Goal: Navigation & Orientation: Find specific page/section

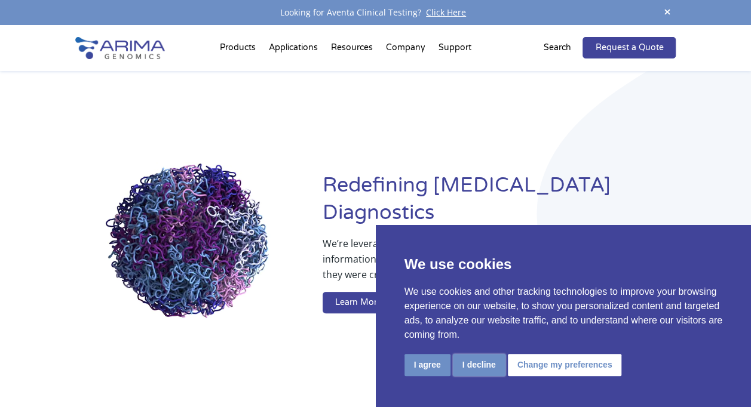
click at [473, 366] on button "I decline" at bounding box center [479, 365] width 53 height 22
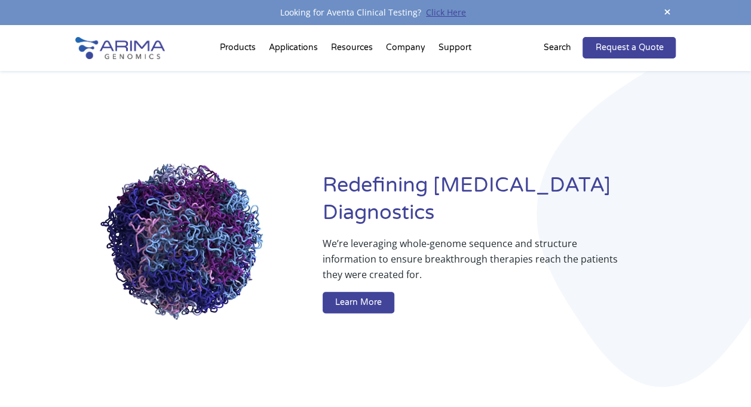
click at [443, 11] on link "Click Here" at bounding box center [446, 12] width 50 height 11
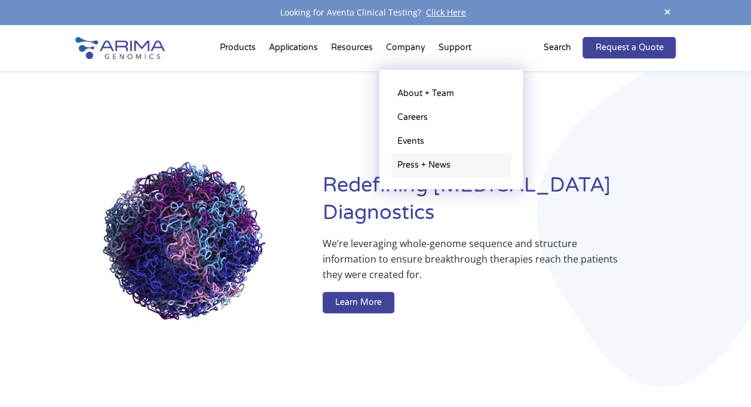
click at [413, 164] on link "Press + News" at bounding box center [450, 166] width 119 height 24
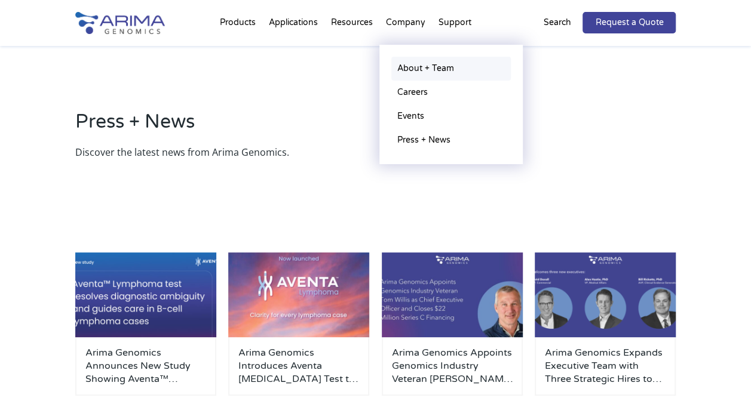
click at [405, 68] on link "About + Team" at bounding box center [450, 69] width 119 height 24
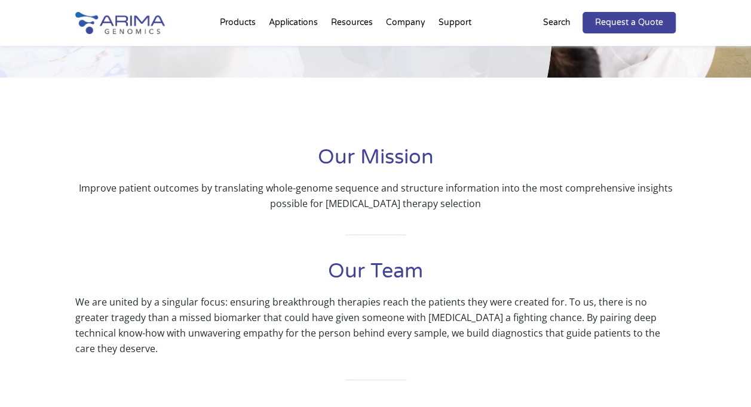
scroll to position [190, 0]
